Goal: Information Seeking & Learning: Understand process/instructions

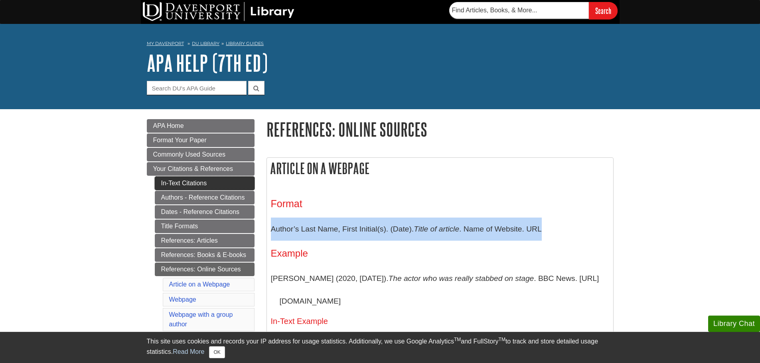
click at [193, 182] on link "In-Text Citations" at bounding box center [205, 184] width 100 height 14
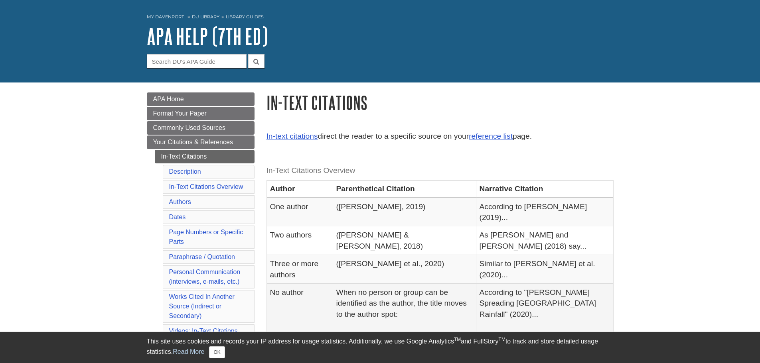
scroll to position [40, 0]
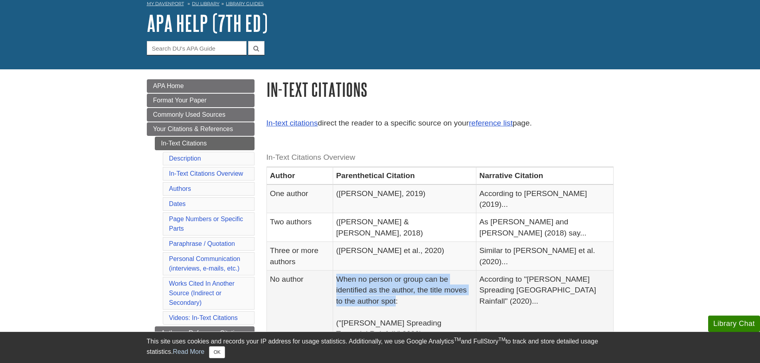
drag, startPoint x: 346, startPoint y: 255, endPoint x: 396, endPoint y: 276, distance: 54.2
click at [396, 276] on td "When no person or group can be identified as the author, the title moves to the…" at bounding box center [404, 307] width 143 height 73
copy td "When no person or group can be identified as the author, the title moves to the…"
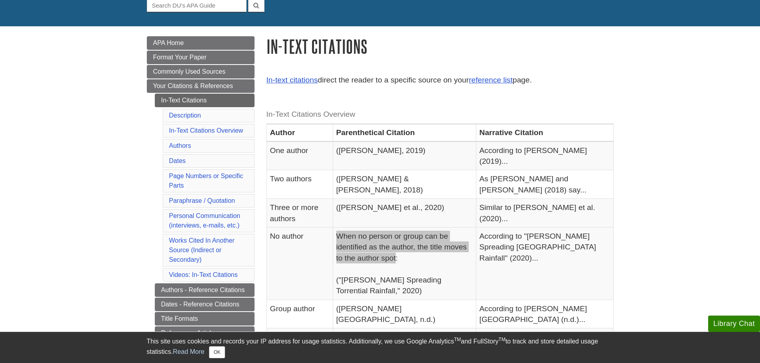
scroll to position [160, 0]
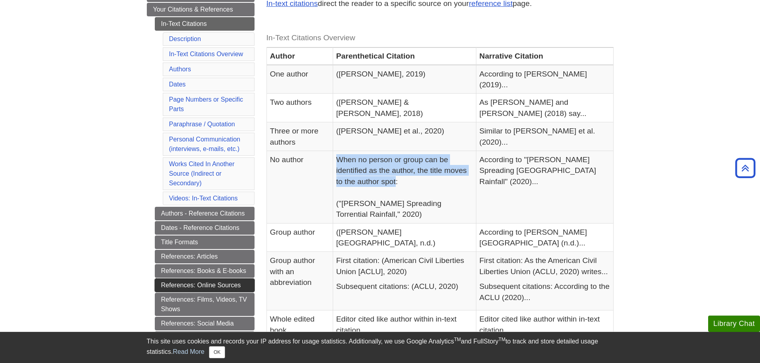
click at [205, 288] on link "References: Online Sources" at bounding box center [205, 286] width 100 height 14
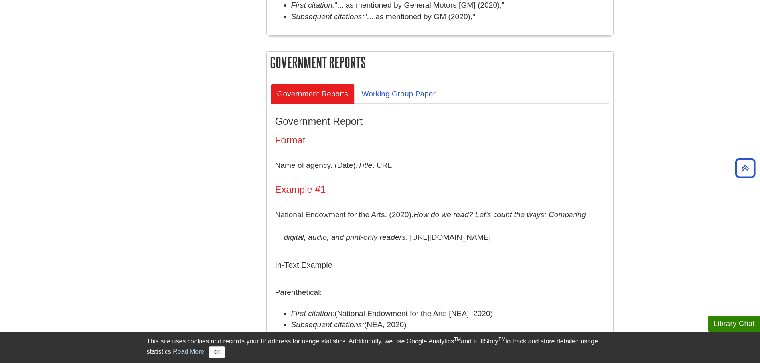
scroll to position [2793, 0]
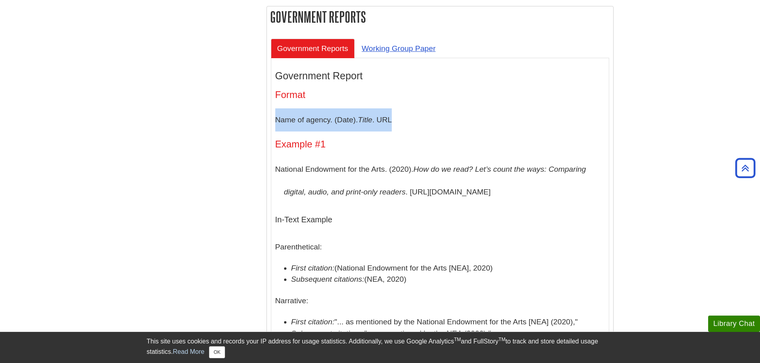
drag, startPoint x: 275, startPoint y: 175, endPoint x: 396, endPoint y: 178, distance: 120.5
click at [396, 132] on p "Name of agency. (Date). Title . URL" at bounding box center [440, 120] width 330 height 23
copy p "Name of agency. (Date). Title . URL"
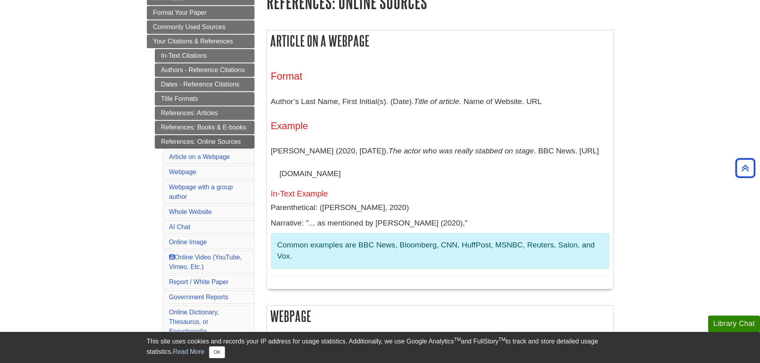
scroll to position [118, 0]
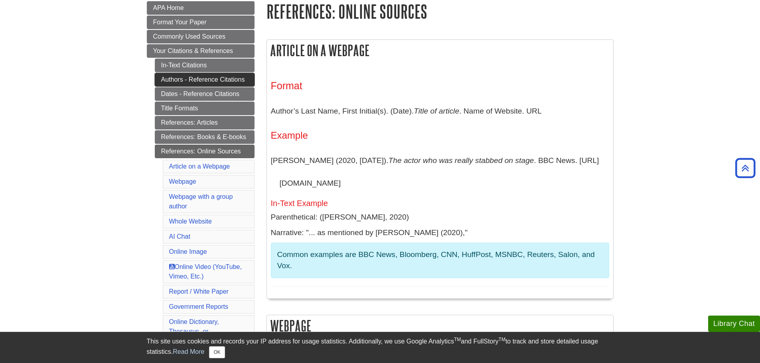
click at [195, 78] on link "Authors - Reference Citations" at bounding box center [205, 80] width 100 height 14
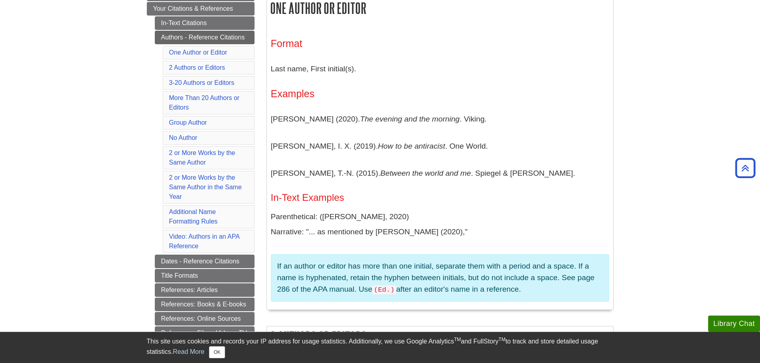
scroll to position [160, 0]
click at [183, 138] on link "No Author" at bounding box center [183, 138] width 28 height 7
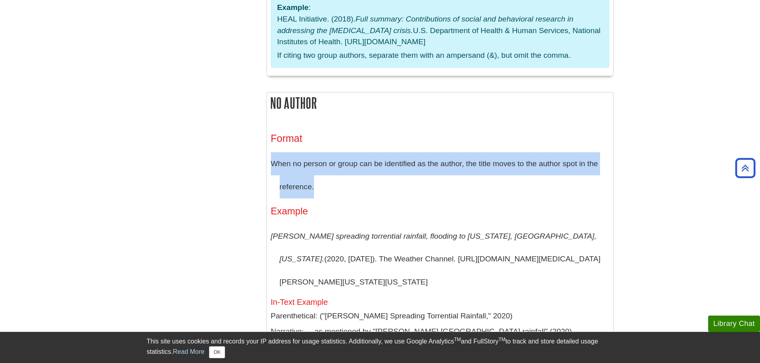
drag, startPoint x: 271, startPoint y: 68, endPoint x: 317, endPoint y: 90, distance: 50.9
click at [317, 152] on p "When no person or group can be identified as the author, the title moves to the…" at bounding box center [440, 175] width 338 height 46
copy p "When no person or group can be identified as the author, the title moves to the…"
